Goal: Task Accomplishment & Management: Complete application form

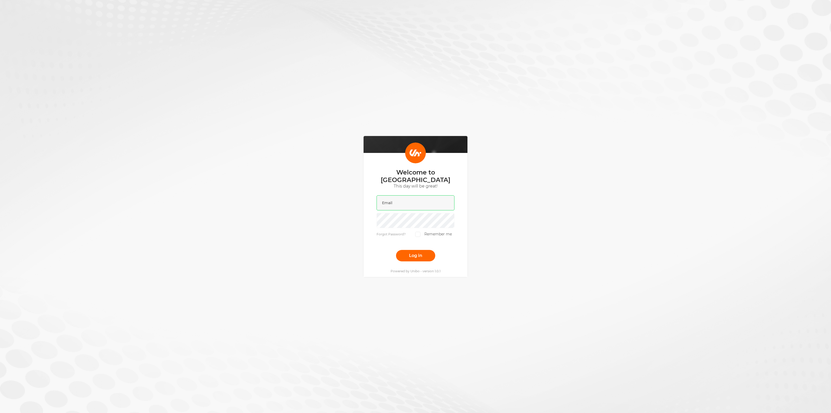
click at [400, 202] on input "email" at bounding box center [416, 202] width 78 height 15
type input "[EMAIL_ADDRESS][DOMAIN_NAME]"
click at [413, 255] on button "Log in" at bounding box center [415, 255] width 39 height 11
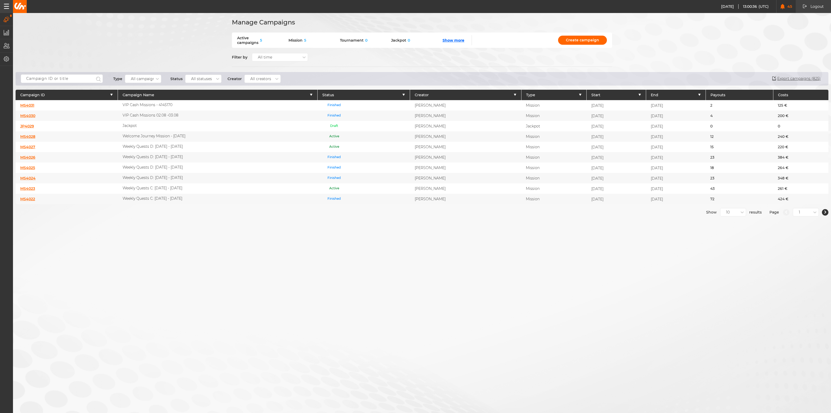
click at [29, 105] on link "MS4031" at bounding box center [27, 105] width 14 height 5
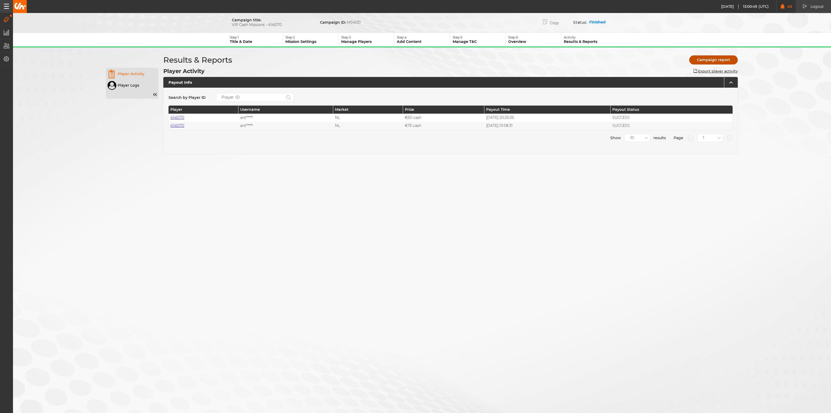
click at [708, 61] on button "Campaign report" at bounding box center [713, 59] width 49 height 9
click at [252, 42] on p "Title & Date" at bounding box center [256, 41] width 53 height 5
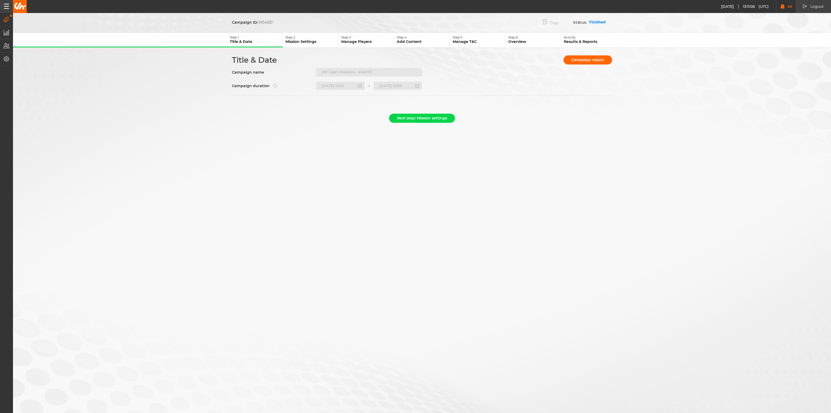
click at [551, 22] on button "Copy" at bounding box center [550, 22] width 31 height 11
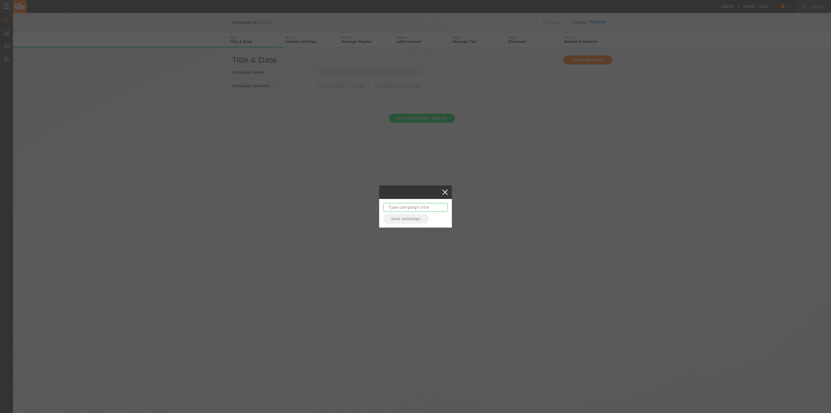
click at [408, 209] on input "text" at bounding box center [415, 207] width 64 height 9
click at [421, 208] on input "VIP Adhoc CashMissions" at bounding box center [415, 207] width 64 height 9
click at [439, 208] on input "VIP Adhoc Cash Missions" at bounding box center [415, 207] width 64 height 9
paste input "2930098"
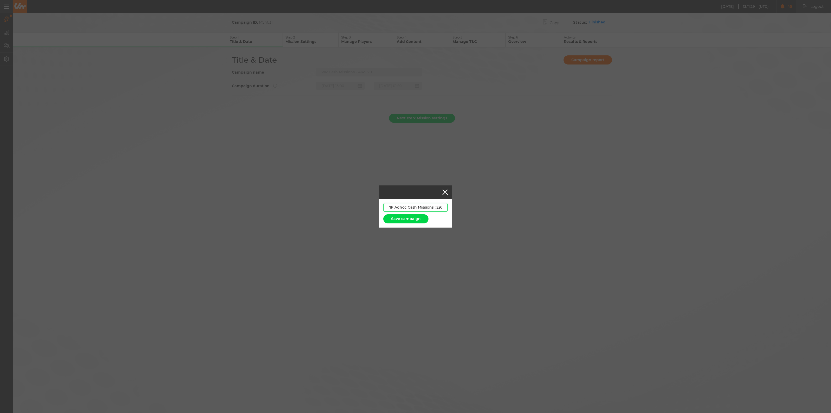
scroll to position [0, 17]
type input "VIP Adhoc Cash Missions : 2930098"
click at [409, 218] on button "Save campaign" at bounding box center [405, 218] width 45 height 9
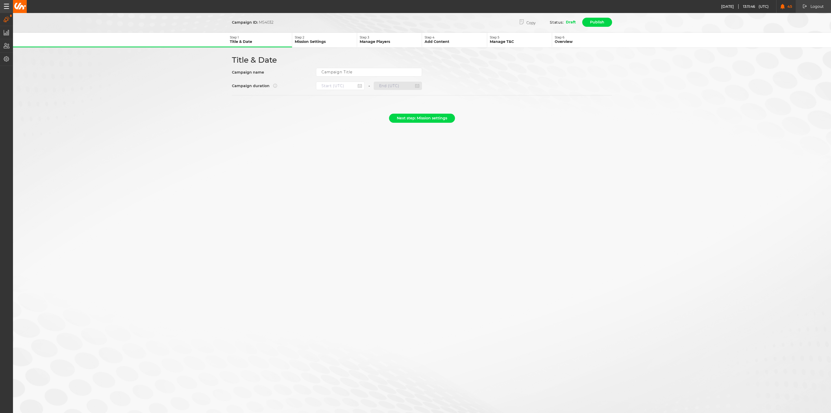
type input "VIP Adhoc Cash Missions : 2930098"
type input "[DATE] 13:00"
type input "[DATE] 01:59"
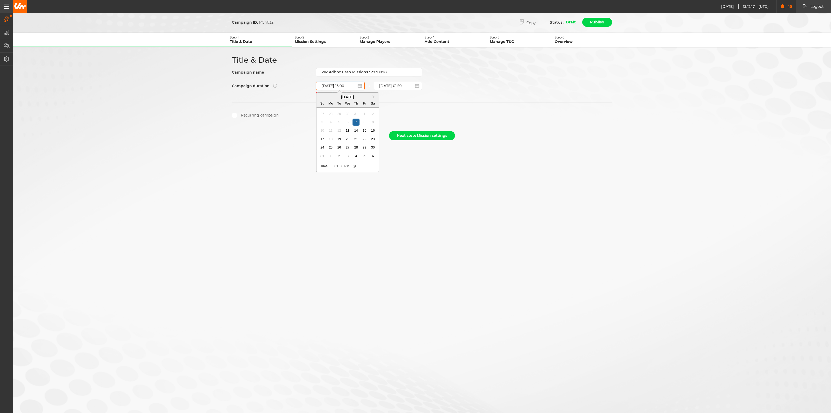
click at [353, 84] on input "[DATE] 13:00" at bounding box center [340, 86] width 49 height 8
click at [349, 131] on div "13" at bounding box center [347, 130] width 7 height 7
click at [348, 86] on input "[DATE] 13:16" at bounding box center [340, 86] width 49 height 8
type input "[DATE] 13:1"
type input "13:17"
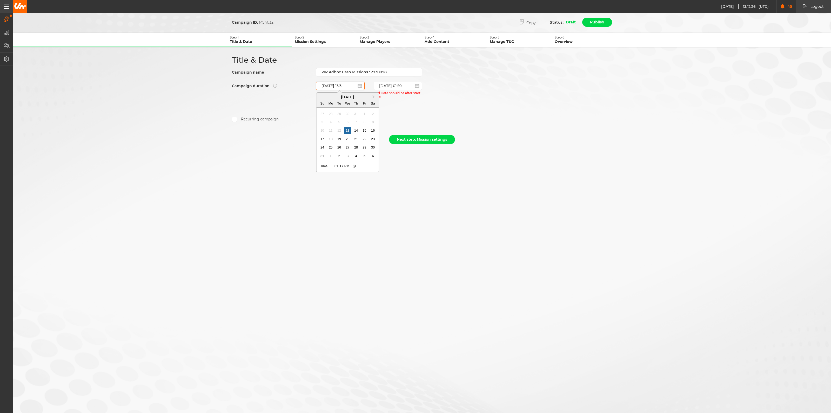
type input "[DATE] 13:30"
type input "13:30"
type input "[DATE] 13:30"
click at [416, 108] on form "Campaign ID: MS4032 Copy Status: Draft Publish Step 1 Title & Date Step 2 Missi…" at bounding box center [422, 82] width 818 height 130
click at [395, 85] on input "[DATE] 01:59" at bounding box center [398, 86] width 49 height 8
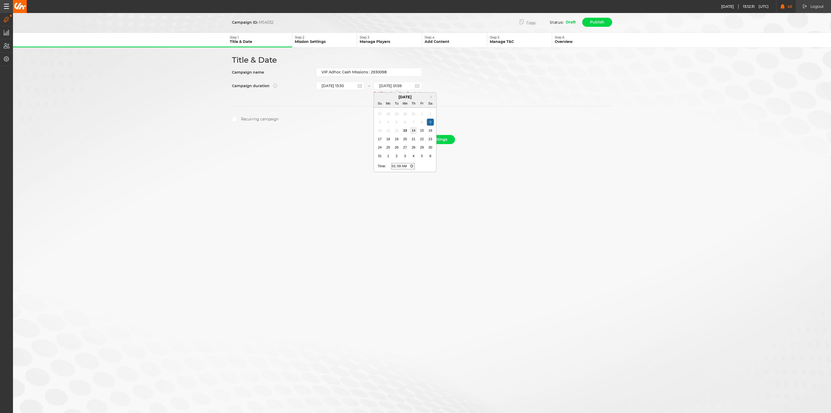
click at [413, 130] on div "14" at bounding box center [413, 130] width 7 height 7
type input "[DATE] 01:59"
click at [410, 128] on button "Next step: Mission settings" at bounding box center [422, 128] width 66 height 9
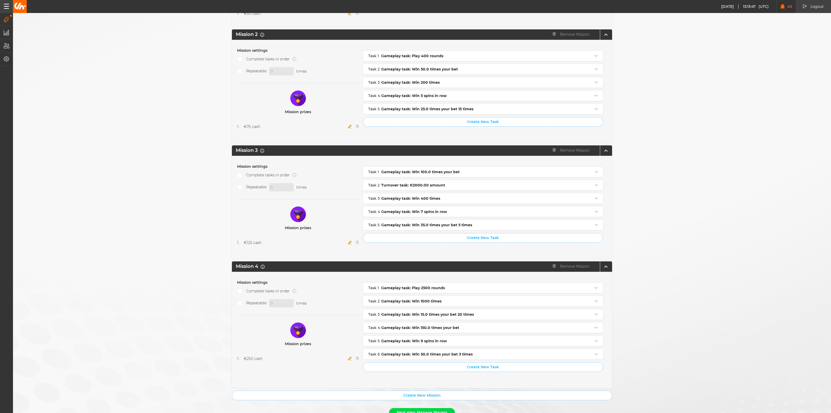
scroll to position [257, 0]
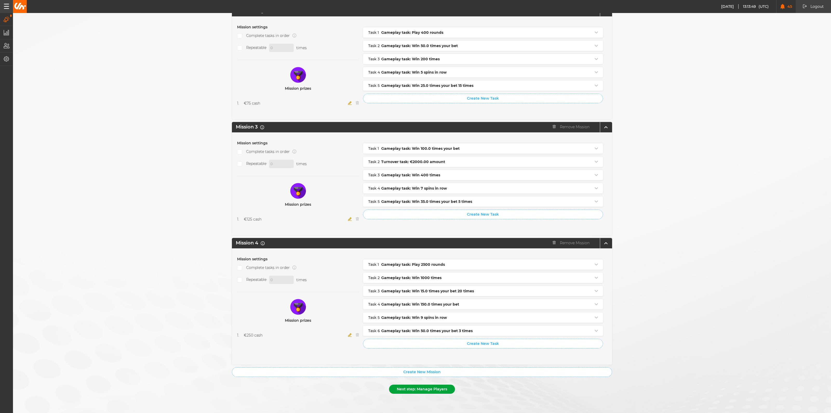
click at [427, 390] on button "Next step: Manage Players" at bounding box center [422, 388] width 66 height 9
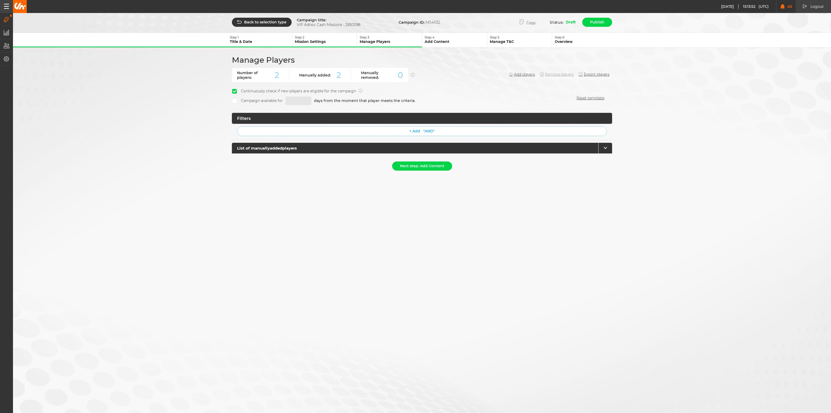
click at [548, 73] on button "Remove players" at bounding box center [557, 74] width 34 height 4
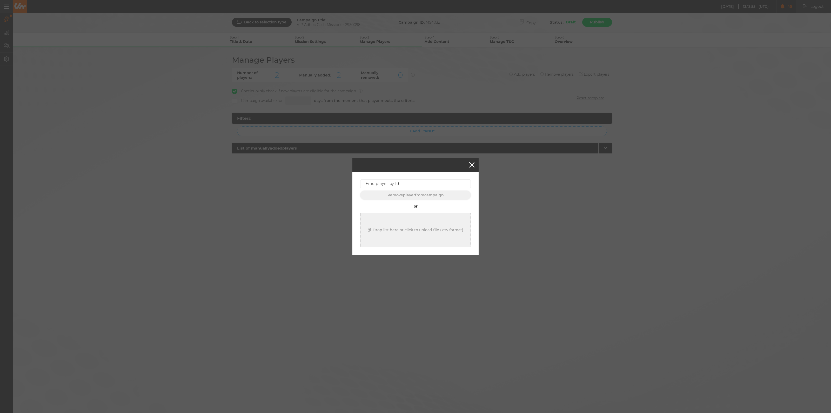
click at [471, 164] on button "button" at bounding box center [471, 164] width 5 height 5
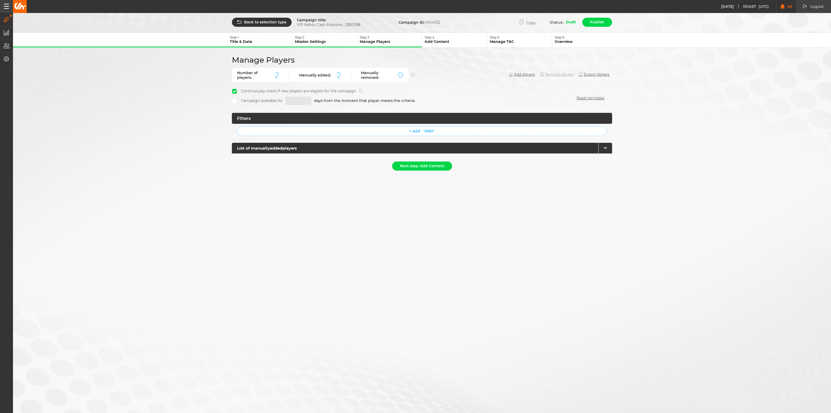
click at [554, 73] on button "Remove players" at bounding box center [557, 74] width 34 height 4
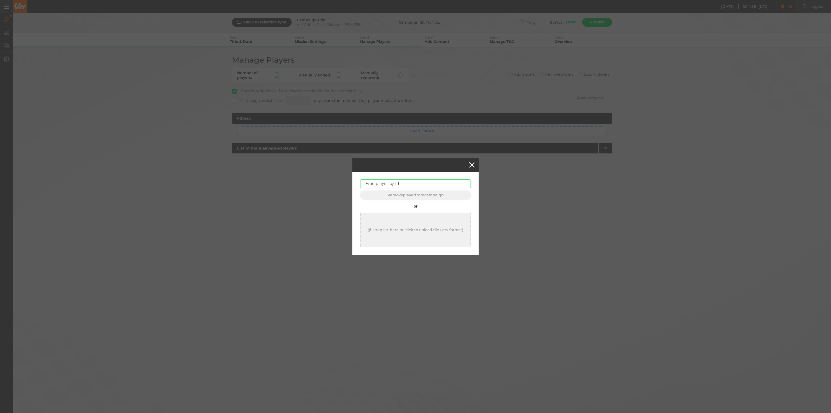
click at [408, 182] on input "text" at bounding box center [415, 183] width 111 height 9
paste input "4145170"
type input "4145170"
click at [404, 195] on button "Remove player from campaign" at bounding box center [415, 194] width 111 height 9
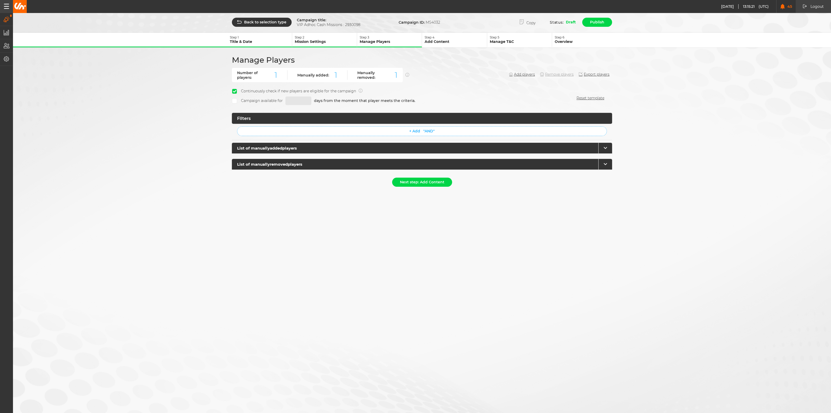
click at [559, 74] on button "Remove players" at bounding box center [557, 74] width 34 height 4
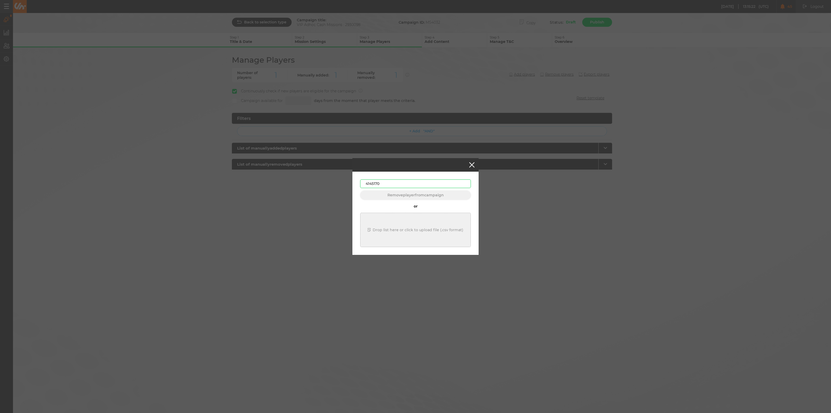
click at [390, 183] on input "4145170" at bounding box center [415, 183] width 111 height 9
paste input "2930098"
type input "2930098"
click at [429, 179] on input "2930098" at bounding box center [415, 183] width 111 height 9
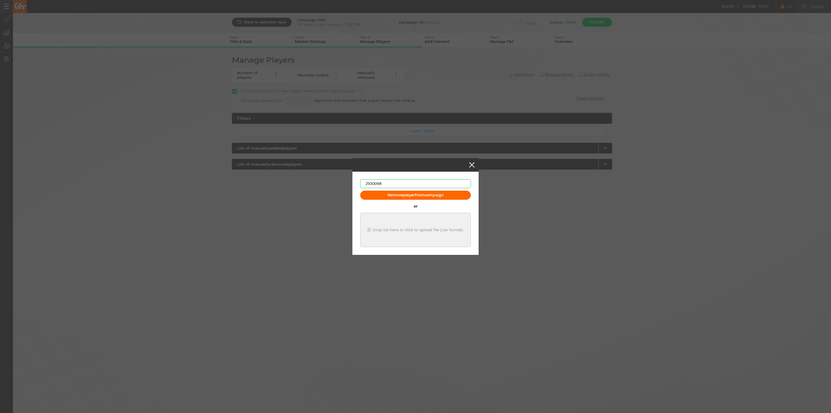
click at [427, 182] on input "2930098" at bounding box center [415, 183] width 111 height 9
click at [473, 164] on button "button" at bounding box center [471, 164] width 5 height 5
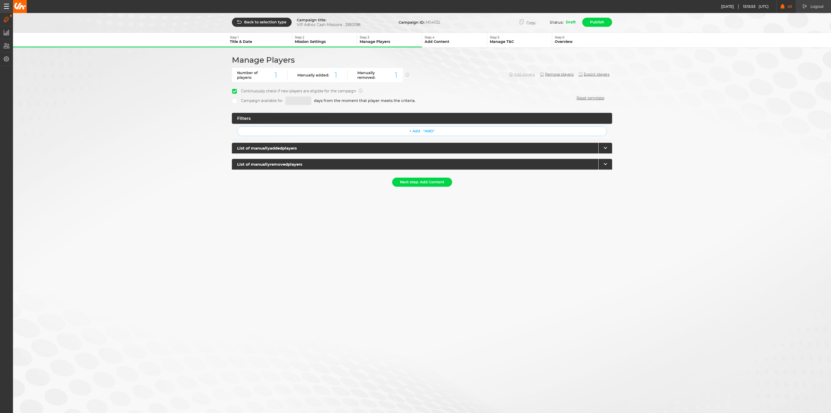
click at [519, 74] on button "Add players" at bounding box center [522, 74] width 26 height 4
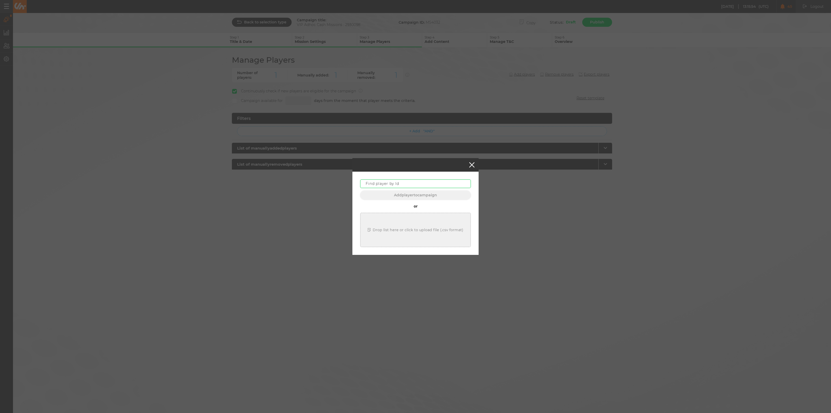
click at [407, 186] on input "text" at bounding box center [415, 183] width 111 height 9
paste input "2930098"
type input "2930098"
click at [411, 194] on button "Add player to campaign" at bounding box center [415, 194] width 111 height 9
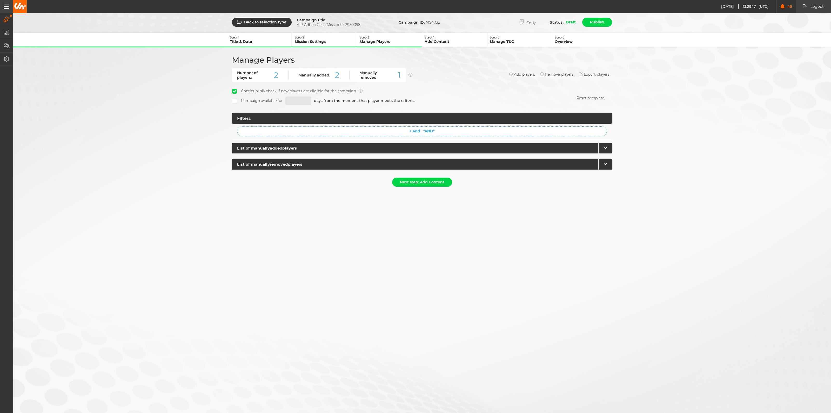
click at [266, 44] on button "Step 1 Title & Date" at bounding box center [259, 40] width 65 height 15
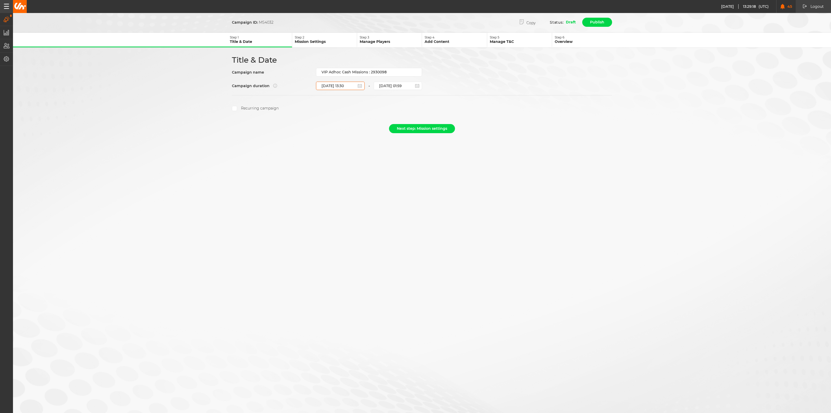
click at [351, 85] on input "[DATE] 13:30" at bounding box center [340, 86] width 49 height 8
type input "[DATE] 13:3"
type input "13:34"
type input "[DATE] 13:35"
type input "13:35"
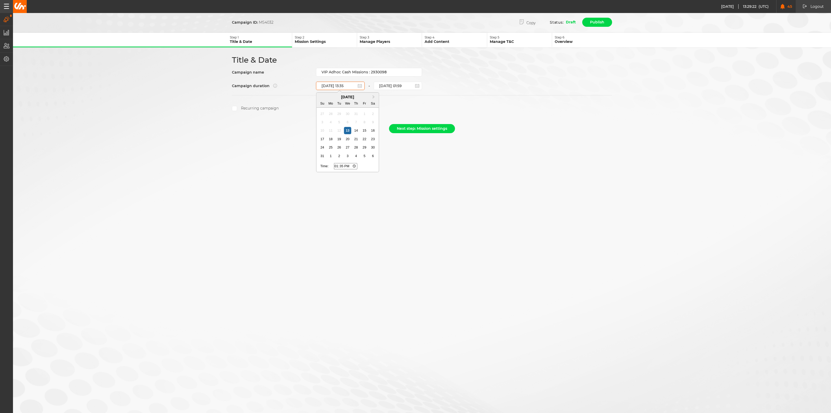
type input "[DATE] 13:35"
click at [295, 149] on div "Campaign ID: MS4032 Copy Status: Draft Publish Step 1 Title & Date Step 2 Missi…" at bounding box center [415, 206] width 831 height 413
click at [411, 115] on form "Campaign ID: MS4032 Copy Status: Draft Publish Step 1 Title & Date Step 2 Missi…" at bounding box center [422, 76] width 818 height 119
click at [413, 127] on button "Next step: Mission settings" at bounding box center [422, 128] width 66 height 9
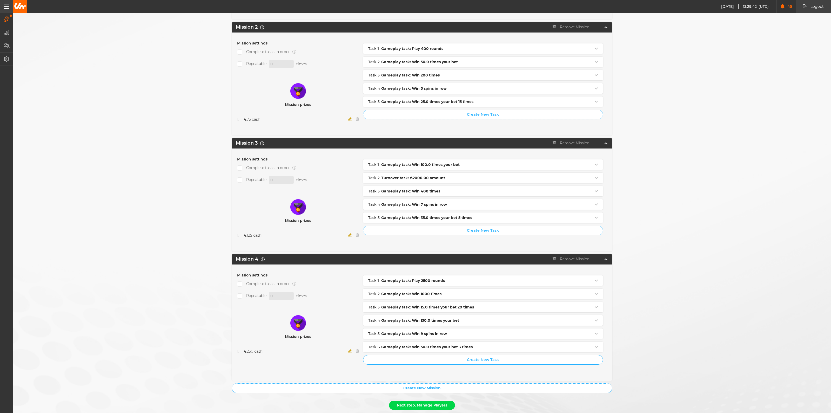
scroll to position [257, 0]
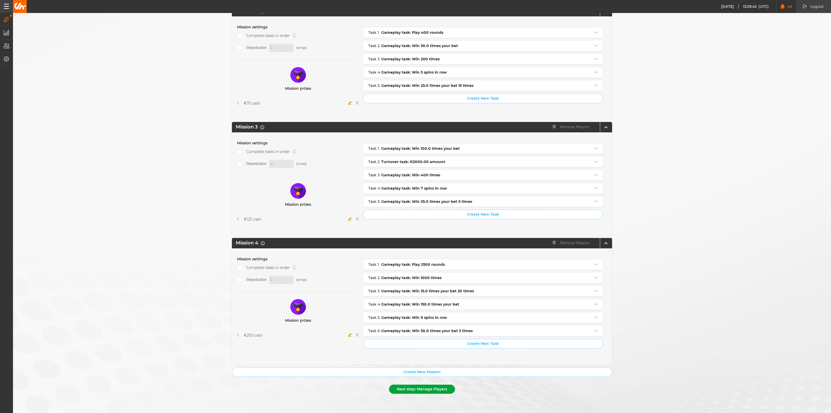
click at [414, 393] on button "Next step: Manage Players" at bounding box center [422, 388] width 66 height 9
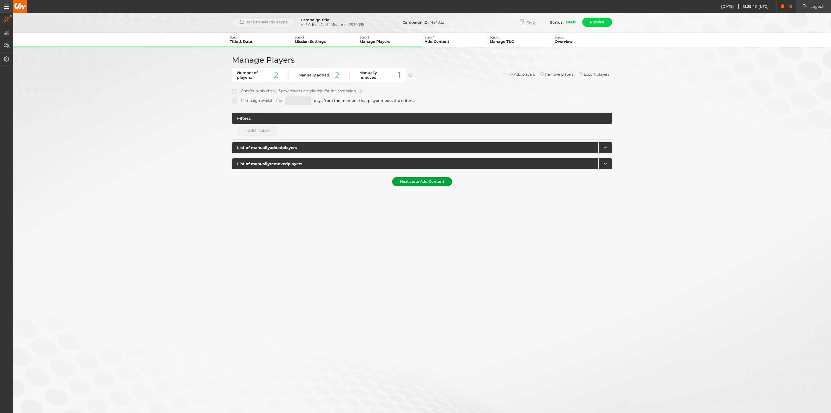
scroll to position [0, 0]
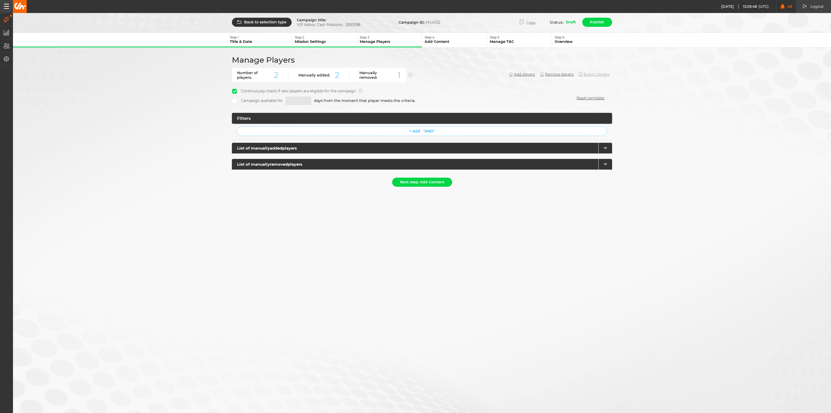
click at [602, 75] on button "Export players" at bounding box center [594, 74] width 31 height 4
click at [307, 39] on p "Mission Settings" at bounding box center [326, 41] width 62 height 5
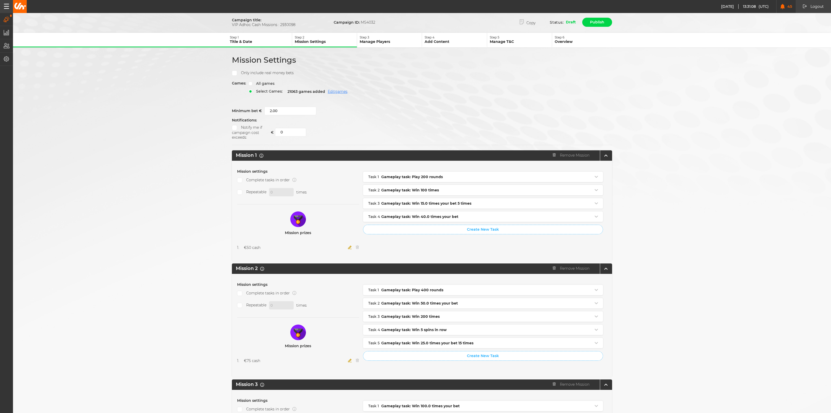
click at [299, 41] on p "Mission Settings" at bounding box center [326, 41] width 62 height 5
click at [313, 45] on button "Step 2 Mission Settings" at bounding box center [324, 40] width 65 height 15
click at [320, 42] on p "Mission Settings" at bounding box center [326, 41] width 62 height 5
click at [255, 39] on p "Title & Date" at bounding box center [261, 41] width 62 height 5
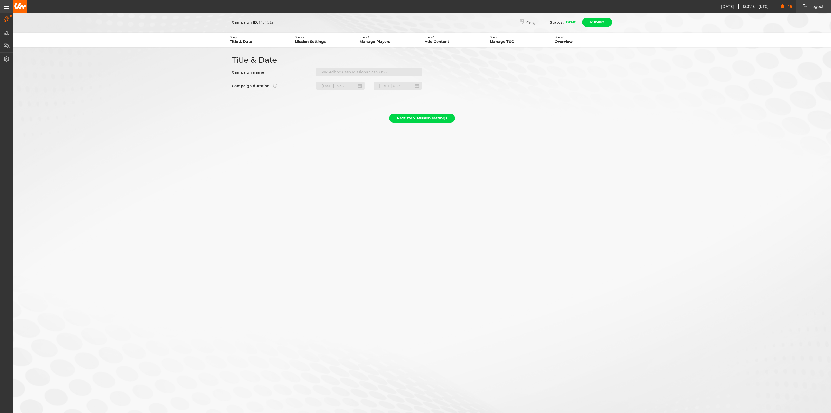
click at [301, 38] on span "Step" at bounding box center [298, 37] width 7 height 4
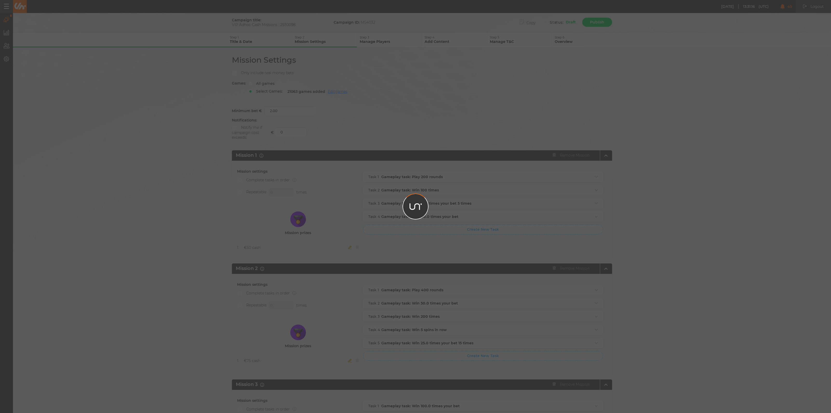
click at [383, 43] on div "[DATE] 13:31:16 (UTC) 45 Logout Logout [DATE] 15:31:16 Campaigns Manage campaig…" at bounding box center [415, 335] width 831 height 670
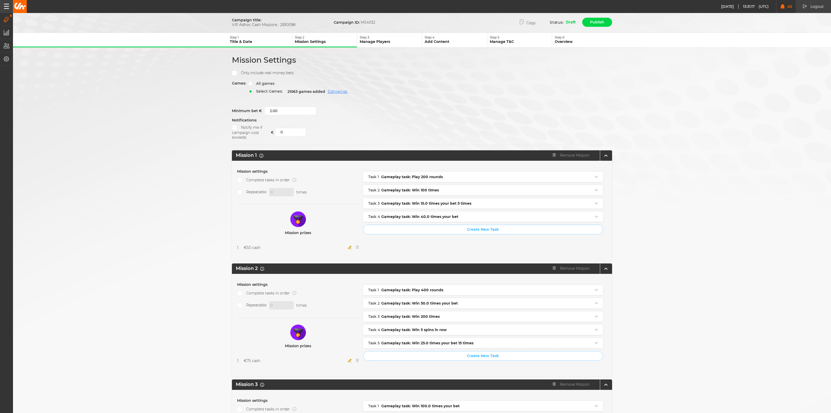
click at [401, 40] on p "Manage Players" at bounding box center [391, 41] width 62 height 5
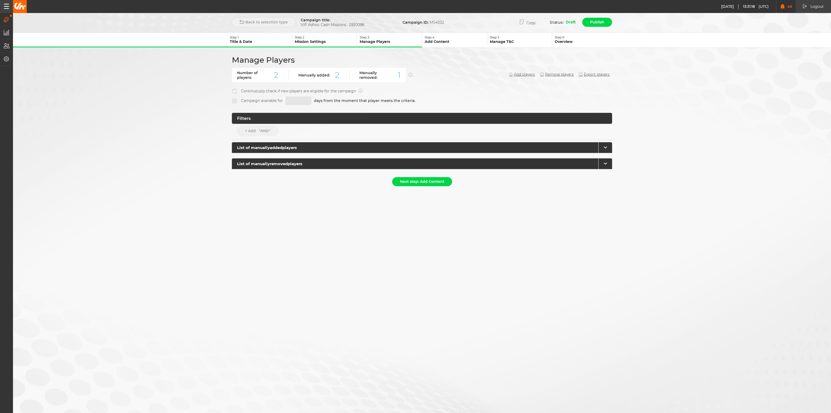
click at [436, 44] on div "[DATE] 13:31:18 (UTC) 45 Logout Logout [DATE] 15:31:18 Campaigns Manage campaig…" at bounding box center [415, 206] width 831 height 413
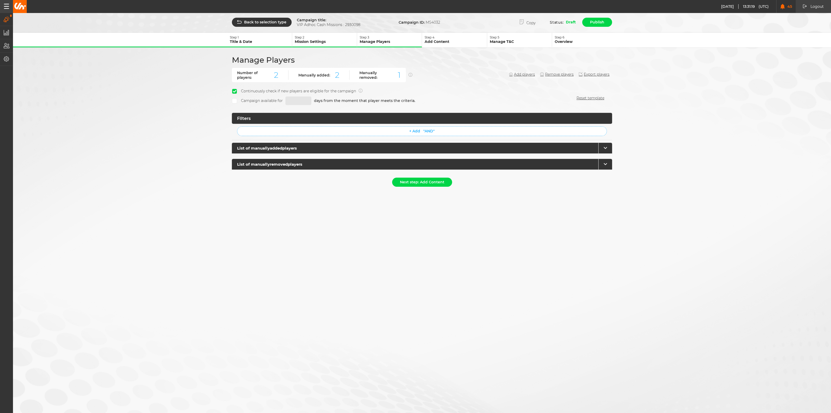
click at [455, 42] on p "Add Content" at bounding box center [456, 41] width 62 height 5
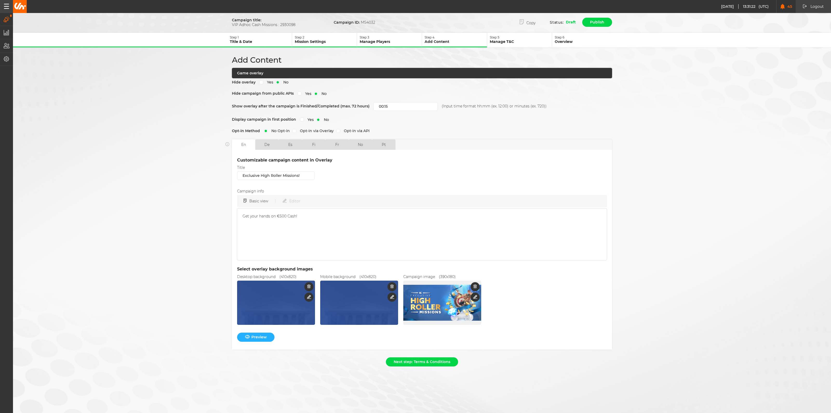
click at [302, 119] on label "Yes" at bounding box center [307, 119] width 14 height 5
click at [0, 0] on input "Yes" at bounding box center [0, 0] width 0 height 0
click at [513, 36] on p "Step 5" at bounding box center [521, 37] width 62 height 4
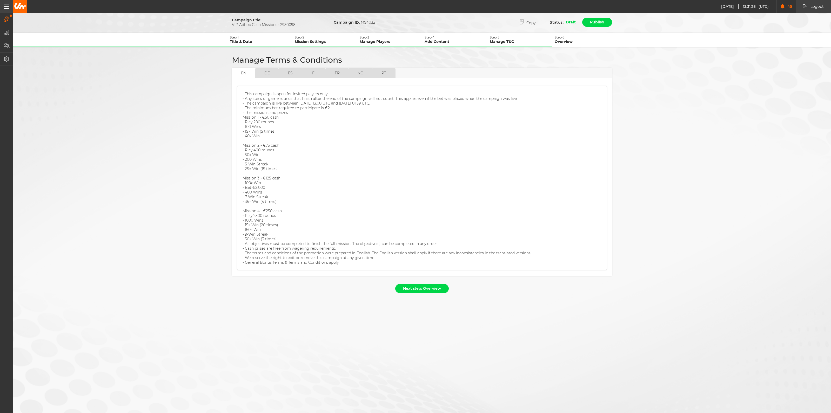
click at [566, 39] on p "Overview" at bounding box center [586, 41] width 62 height 5
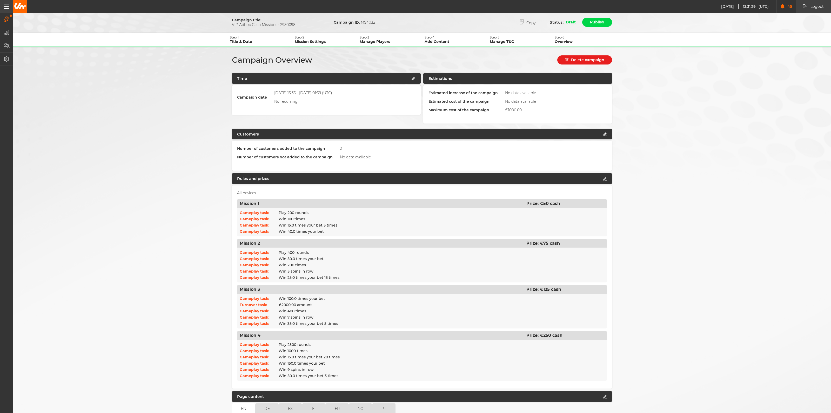
click at [526, 41] on p "Manage T&C" at bounding box center [521, 41] width 62 height 5
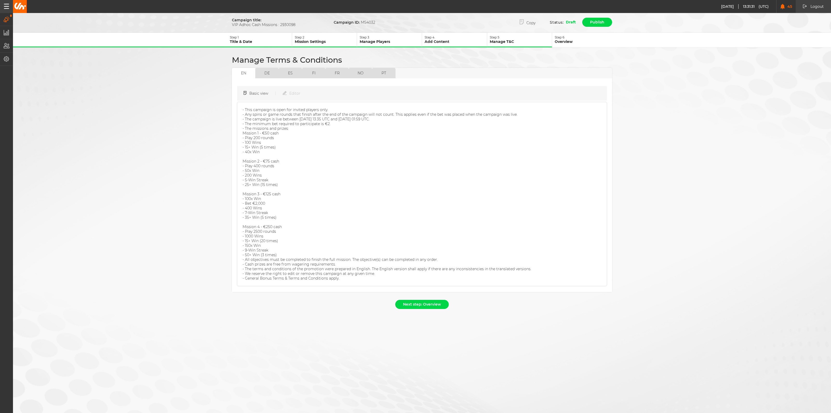
click at [579, 43] on p "Overview" at bounding box center [586, 41] width 62 height 5
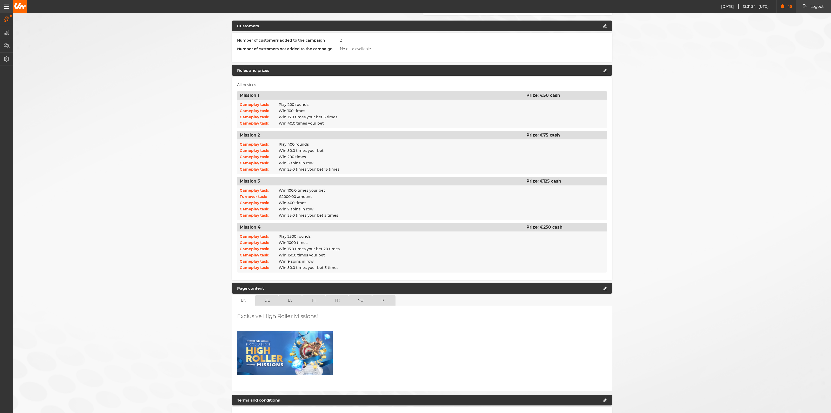
scroll to position [157, 0]
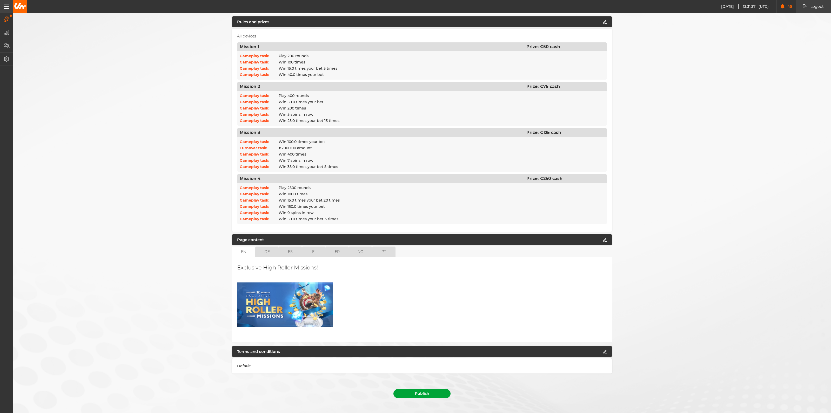
click at [419, 389] on button "Publish" at bounding box center [422, 393] width 57 height 9
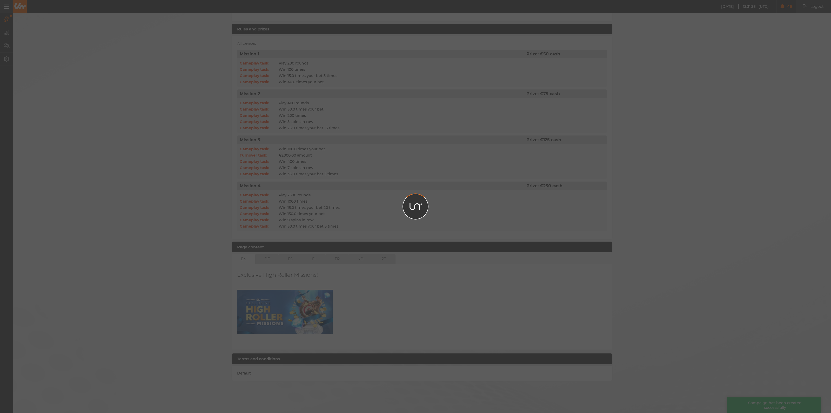
scroll to position [145, 0]
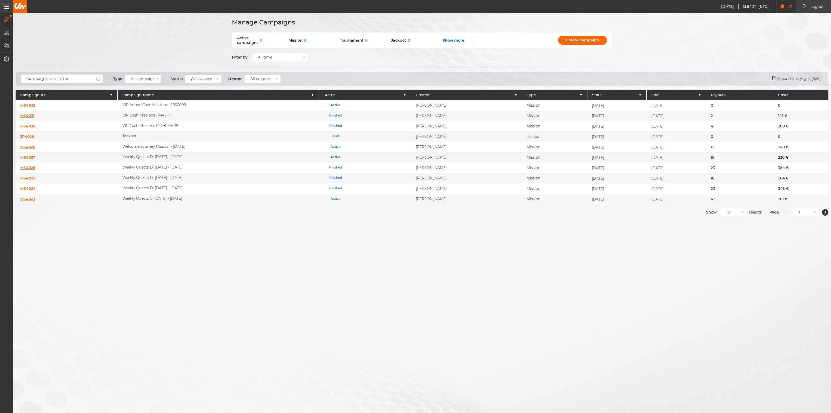
click at [29, 104] on link "MS4032" at bounding box center [27, 105] width 15 height 5
